Goal: Transaction & Acquisition: Purchase product/service

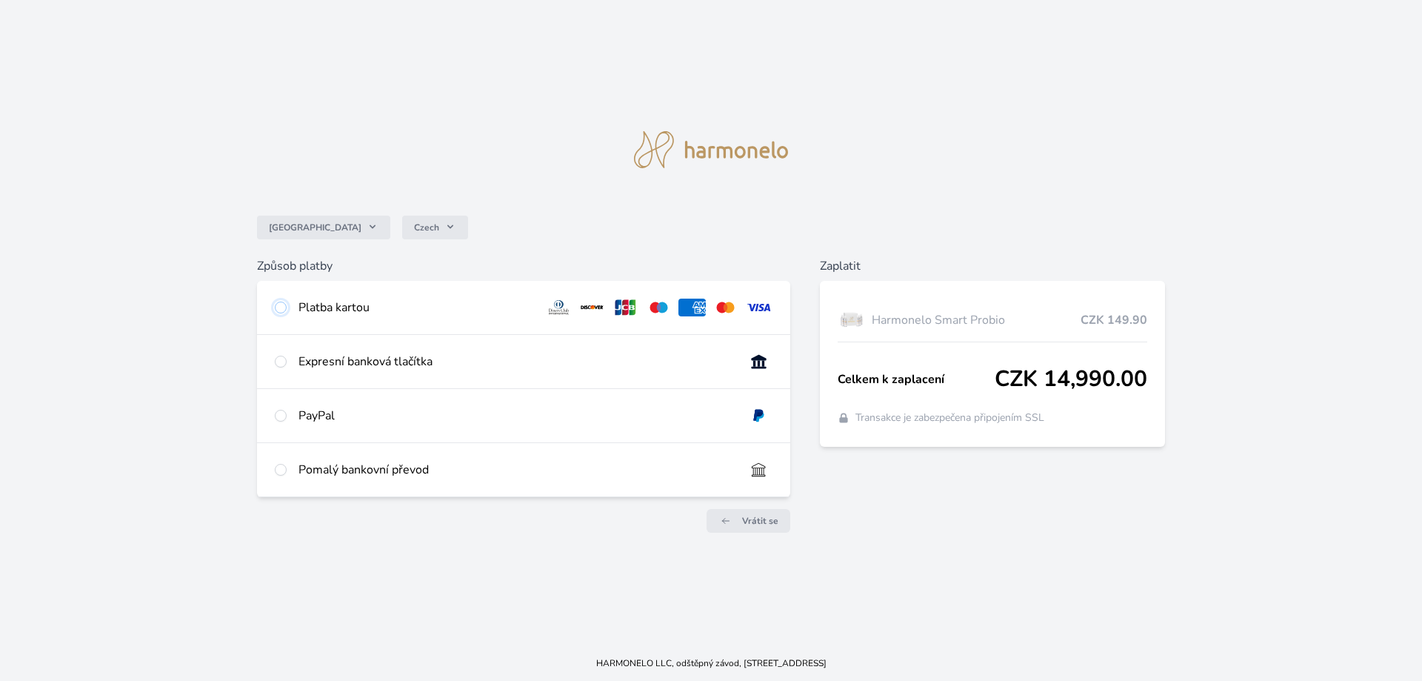
click at [280, 307] on input "radio" at bounding box center [281, 308] width 12 height 12
radio input "true"
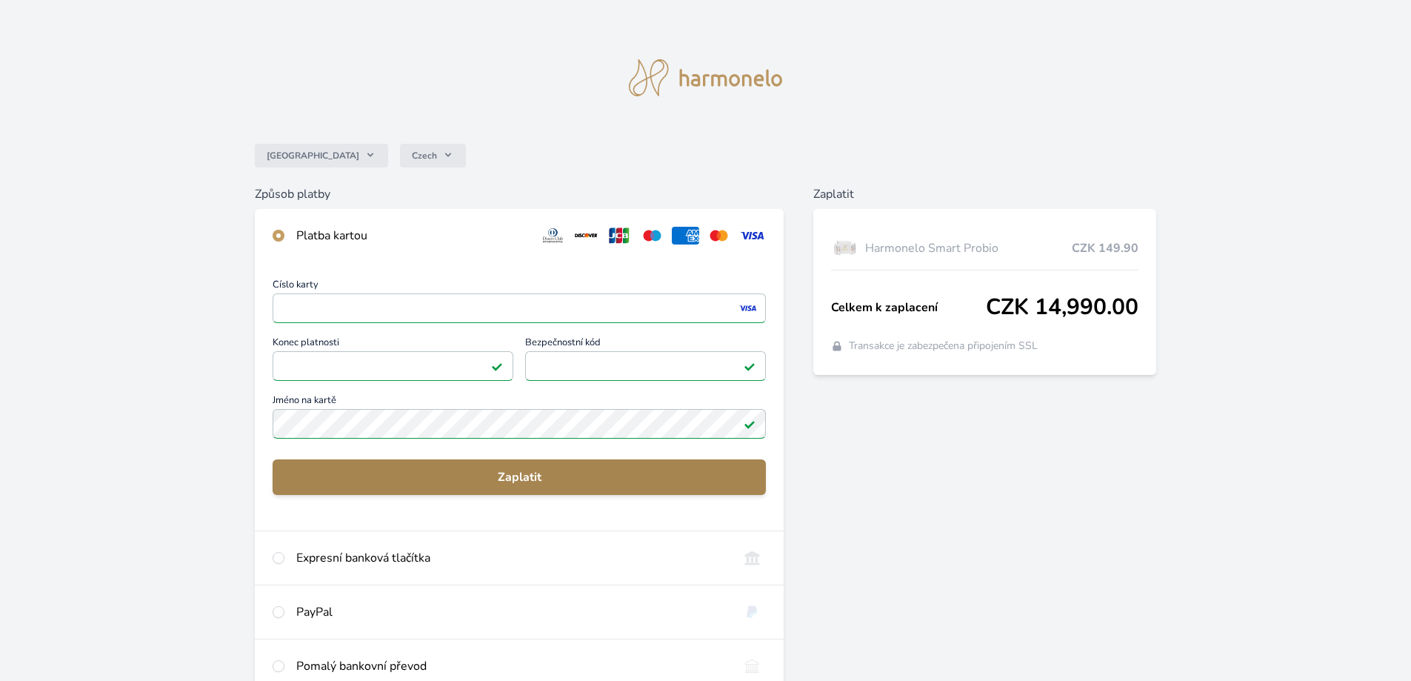
click at [519, 476] on span "Zaplatit" at bounding box center [519, 477] width 470 height 18
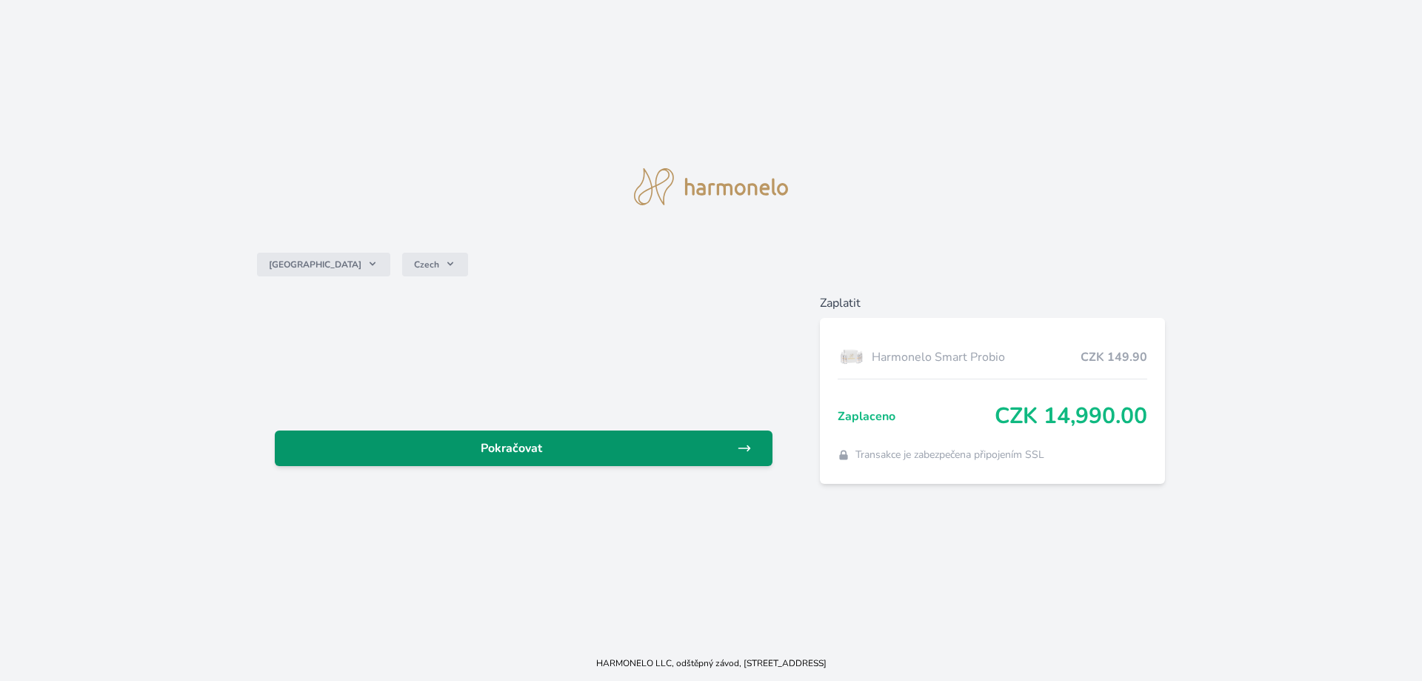
click at [508, 453] on span "Pokračovat" at bounding box center [512, 448] width 450 height 18
